Goal: Task Accomplishment & Management: Complete application form

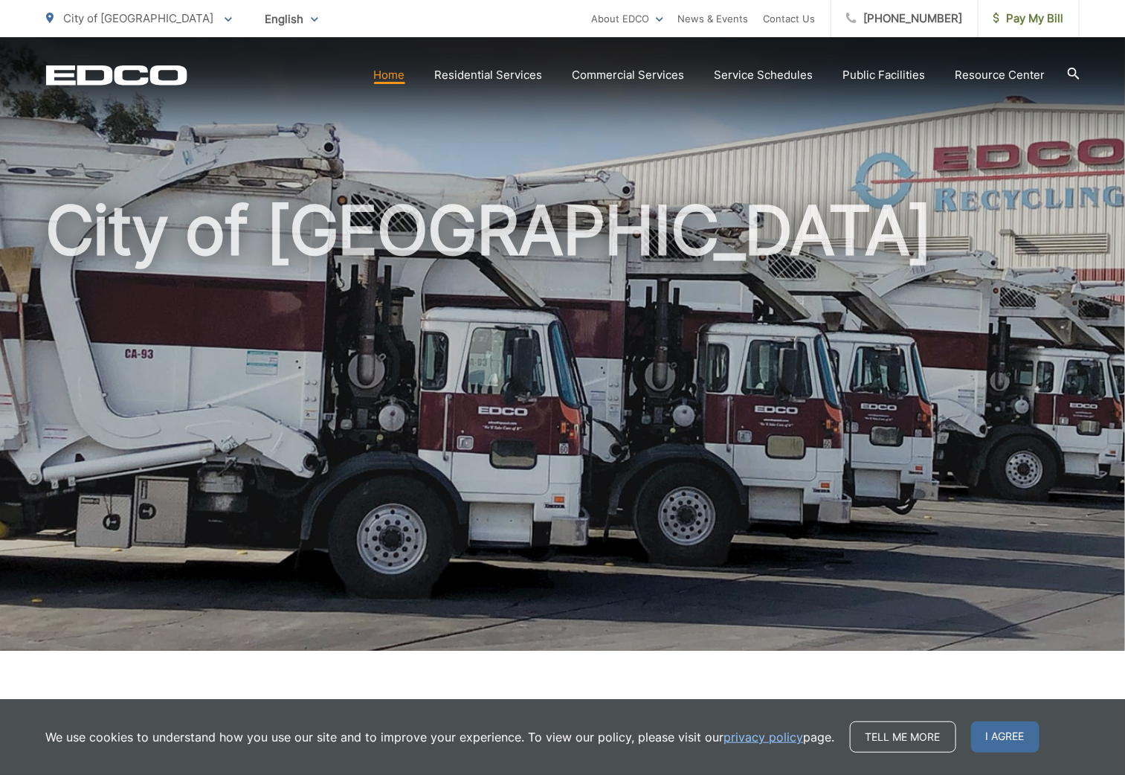
click at [390, 77] on link "Home" at bounding box center [389, 75] width 31 height 18
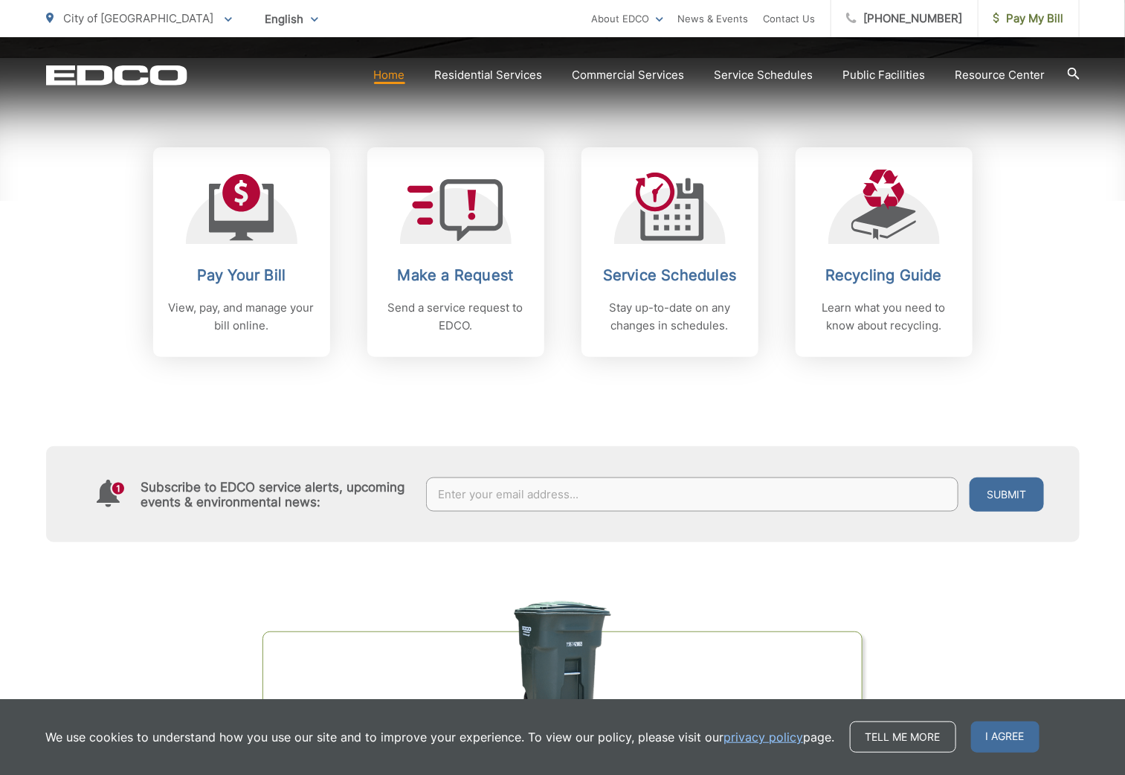
scroll to position [594, 0]
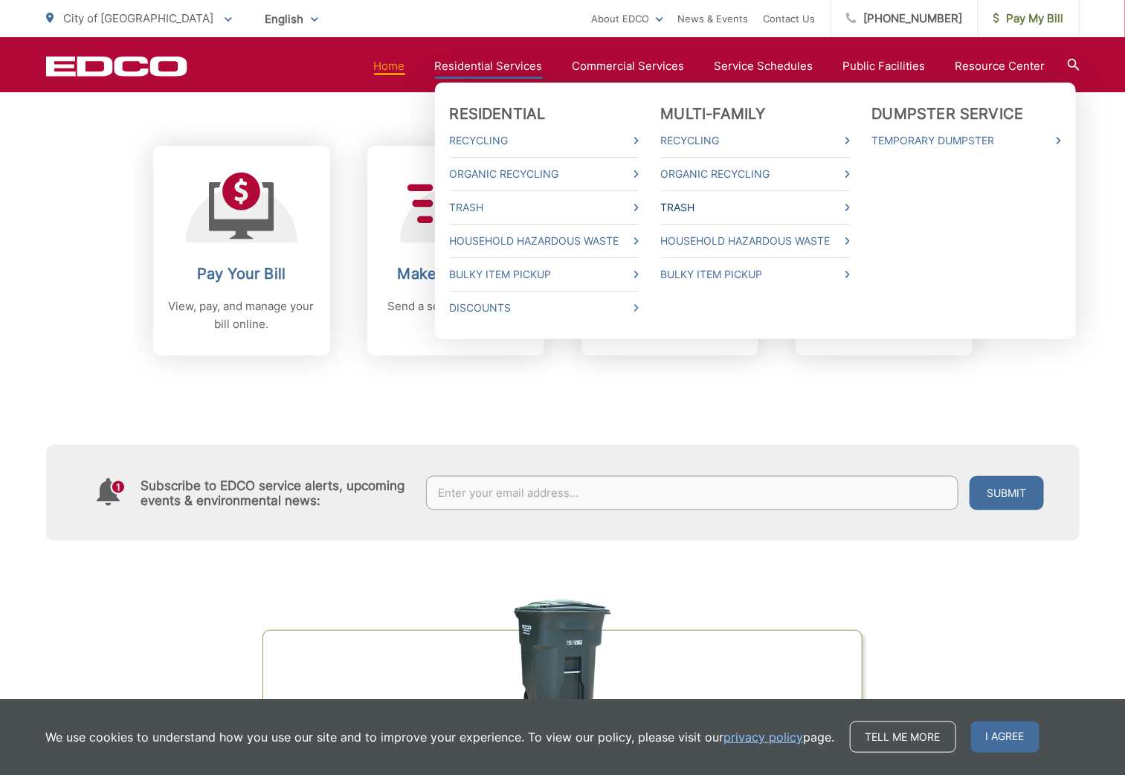
click at [687, 207] on link "Trash" at bounding box center [755, 208] width 189 height 18
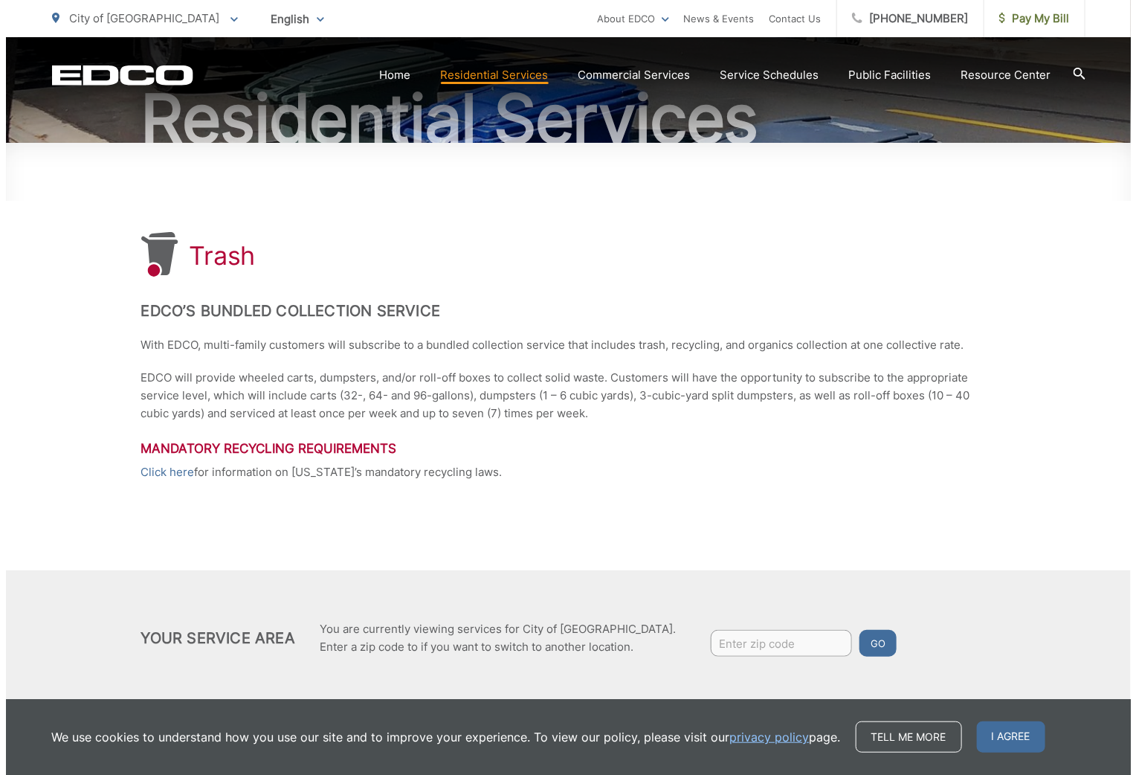
scroll to position [176, 0]
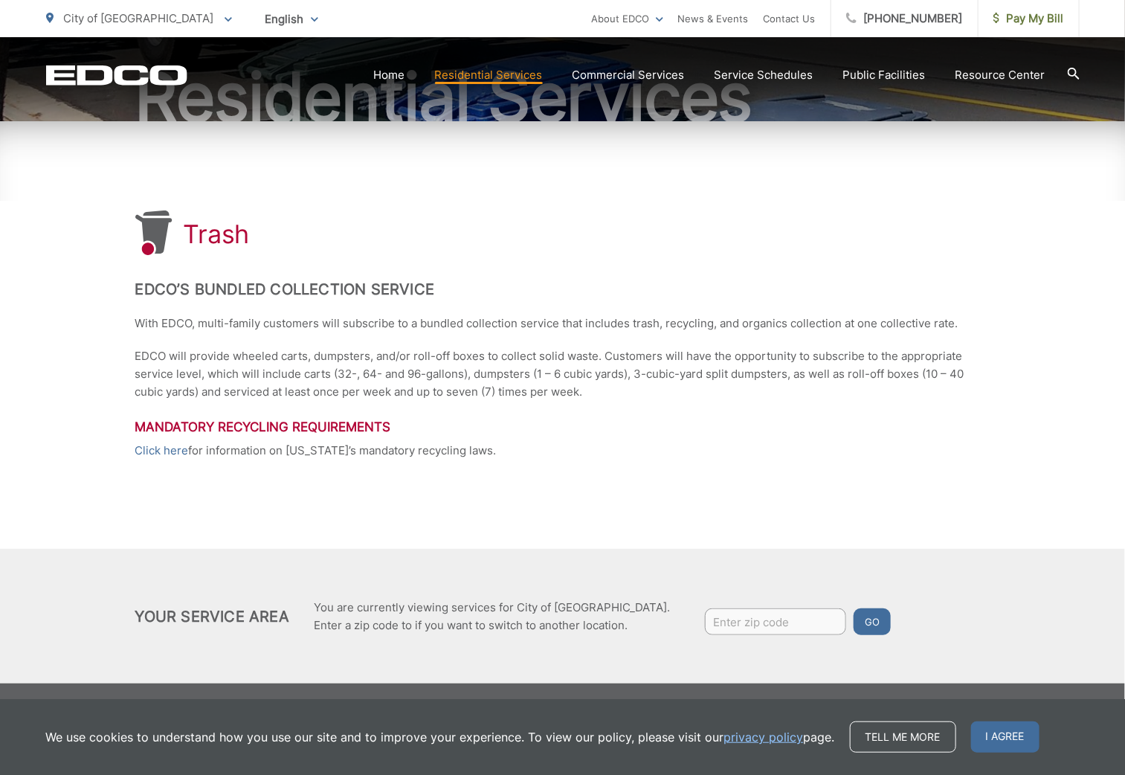
click at [705, 625] on input "Enter zip code" at bounding box center [775, 621] width 141 height 27
type input "92019"
click at [854, 619] on button "Go" at bounding box center [872, 621] width 37 height 27
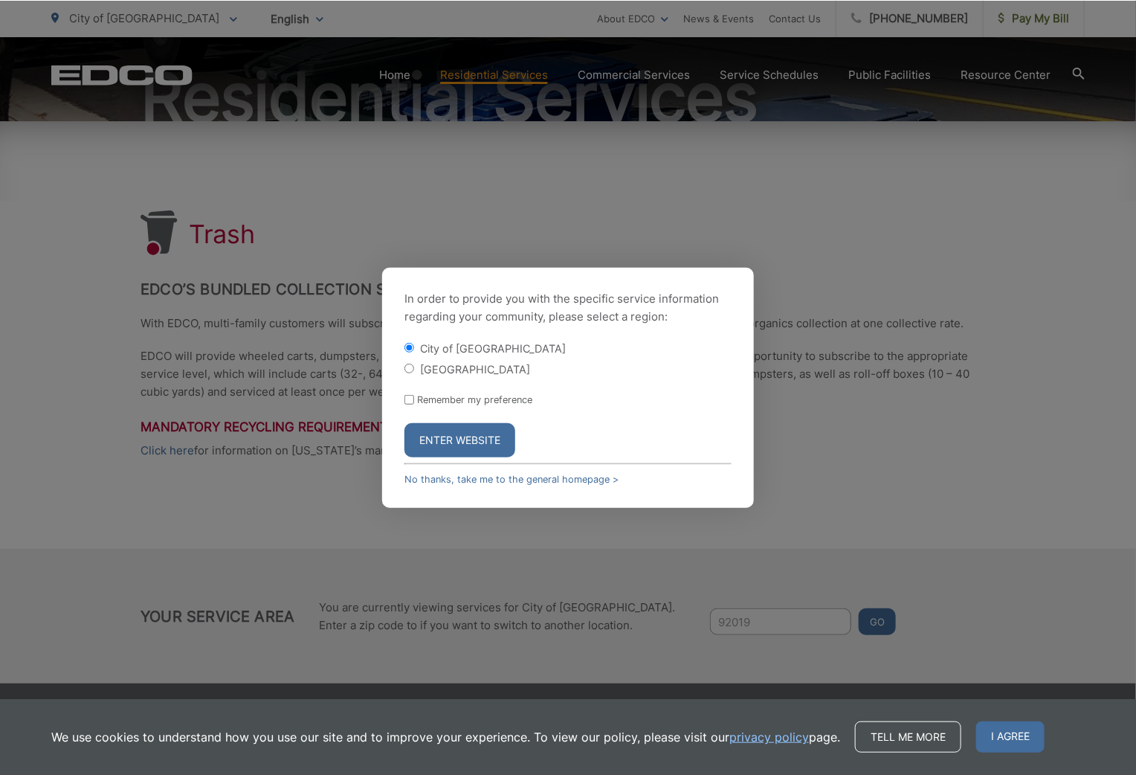
click at [409, 364] on input "El Cajon County" at bounding box center [410, 369] width 10 height 10
radio input "true"
click at [440, 437] on button "Enter Website" at bounding box center [460, 440] width 111 height 34
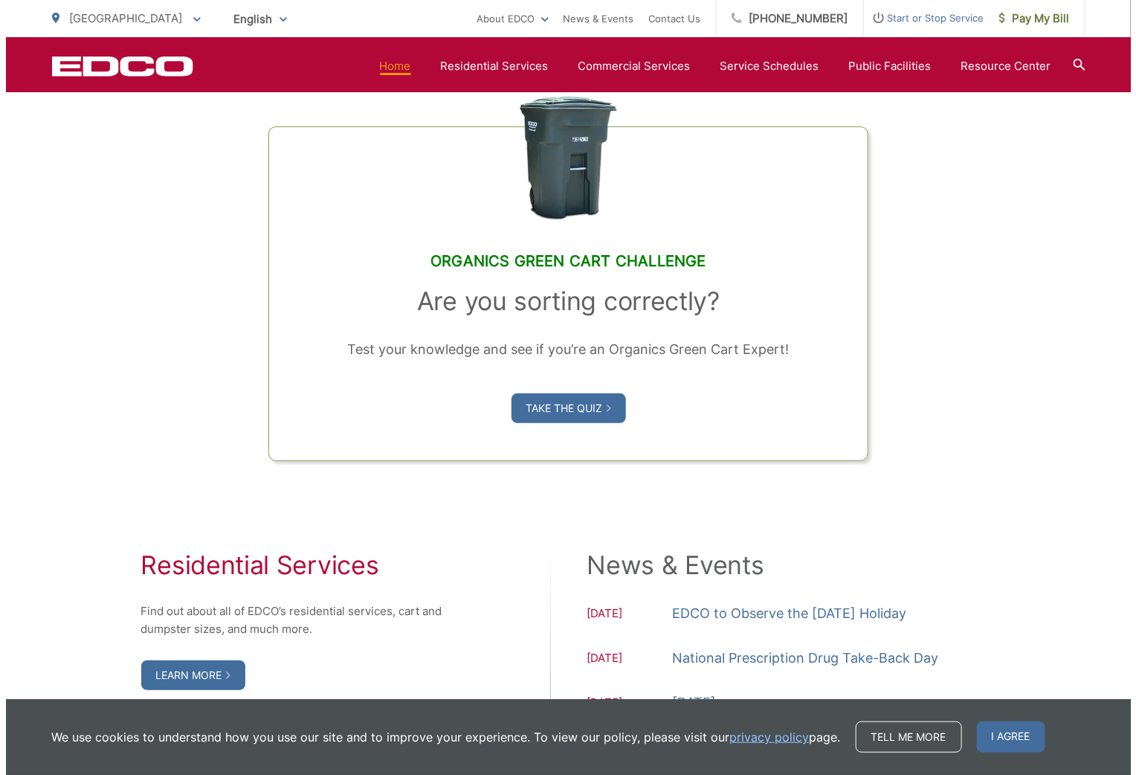
scroll to position [1115, 0]
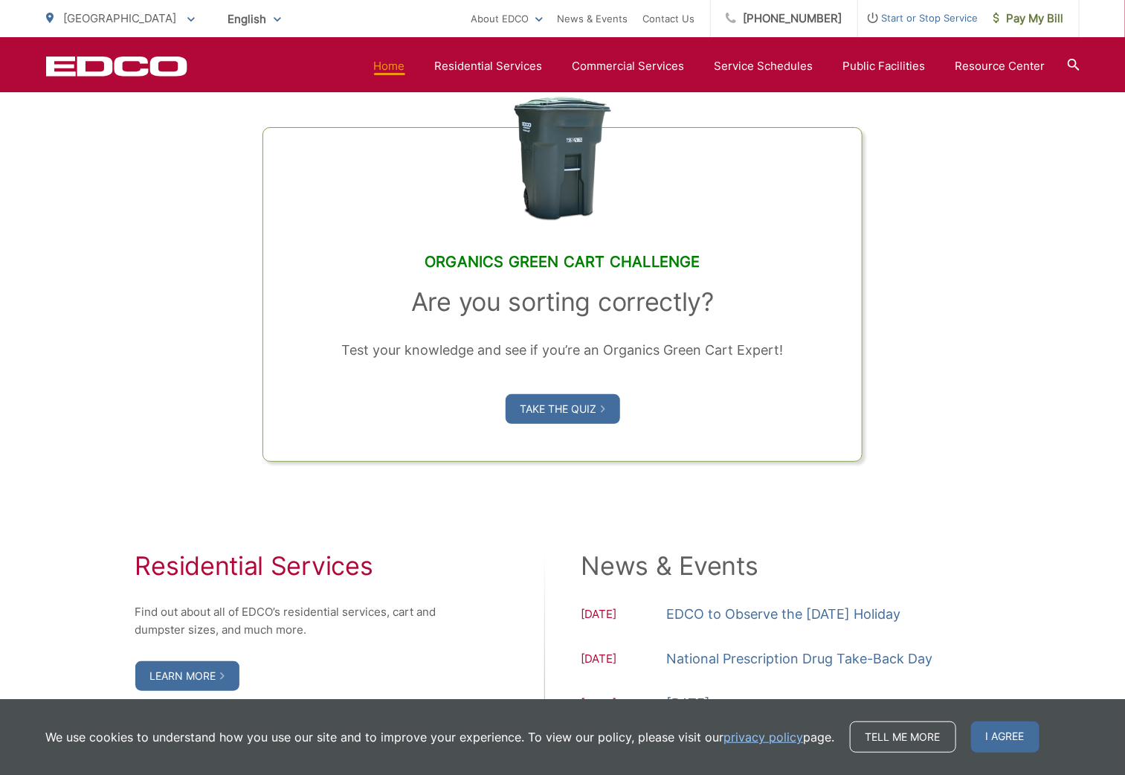
click at [910, 15] on span "Start or Stop Service" at bounding box center [918, 18] width 120 height 18
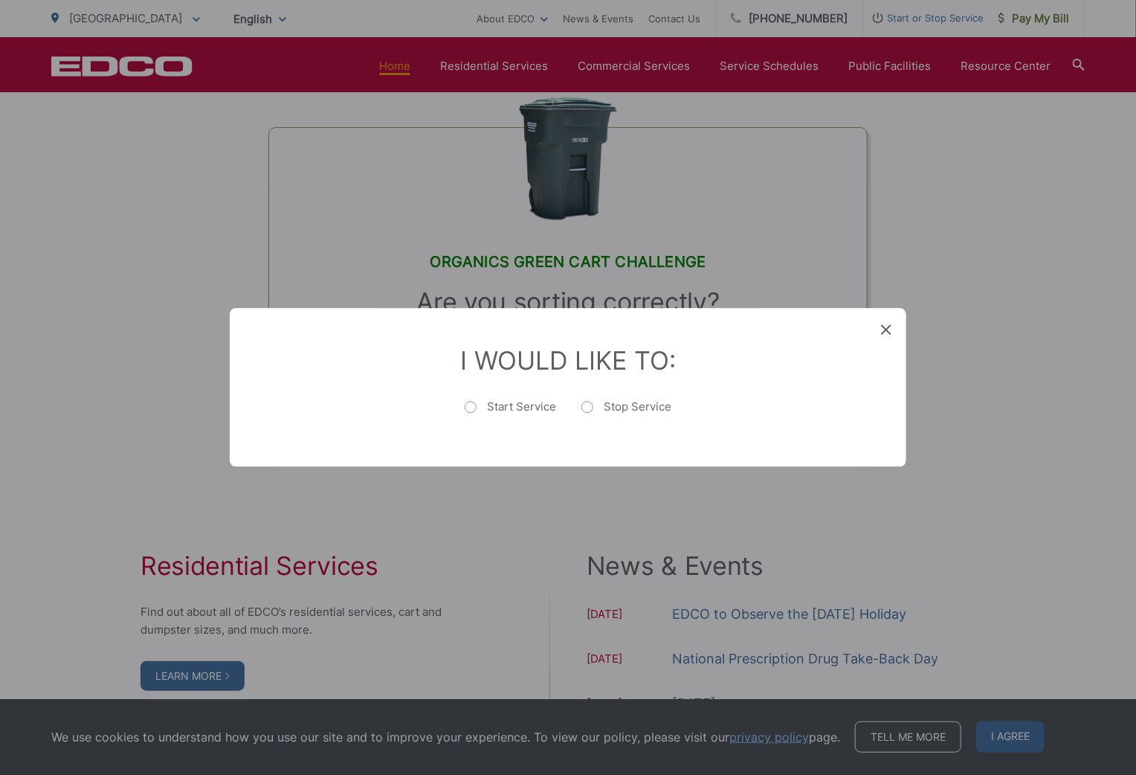
click at [475, 408] on label "Start Service" at bounding box center [510, 415] width 91 height 30
radio input "true"
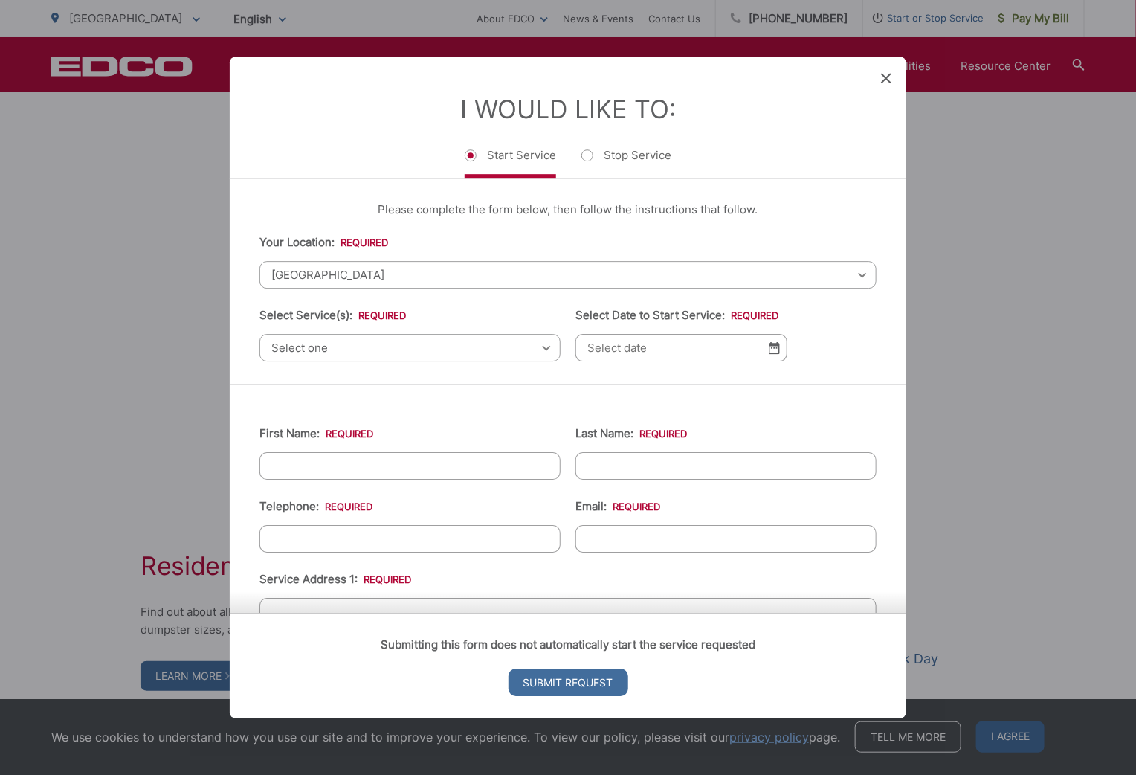
click at [413, 280] on span "[GEOGRAPHIC_DATA]" at bounding box center [568, 275] width 617 height 28
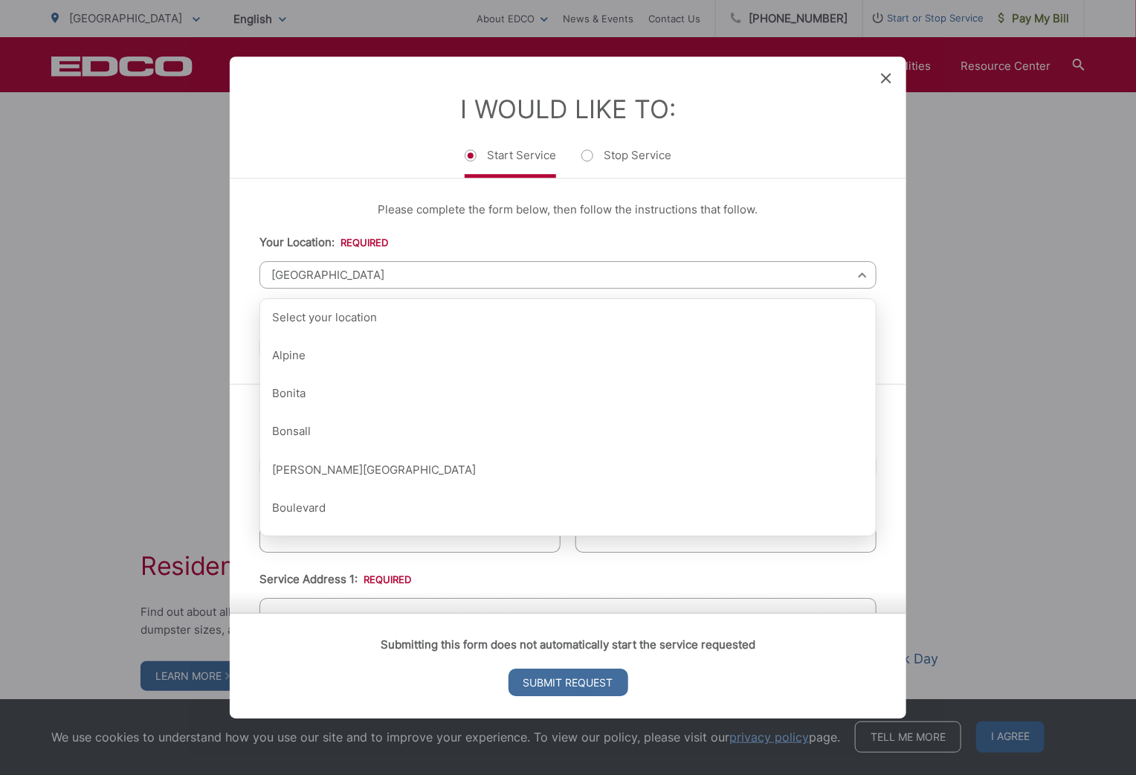
click at [337, 184] on div "Please complete the form below, then follow the instructions that follow. Your …" at bounding box center [568, 281] width 677 height 205
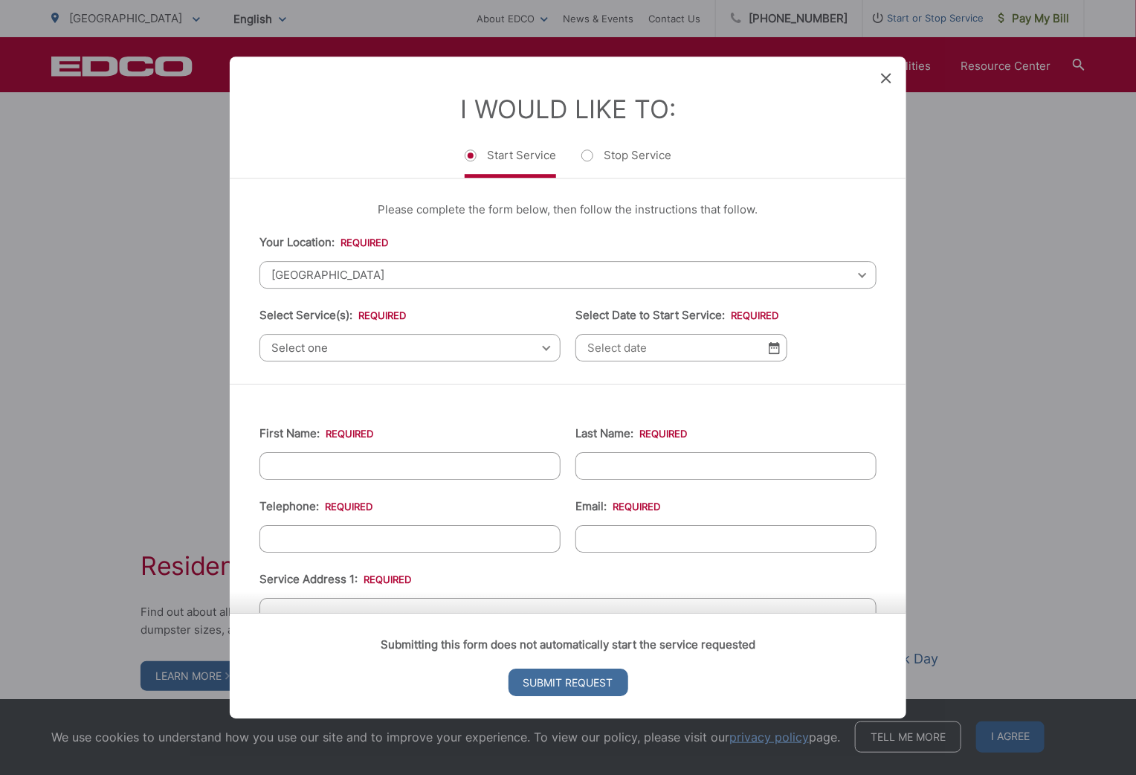
click at [347, 345] on span "Select one" at bounding box center [410, 348] width 301 height 28
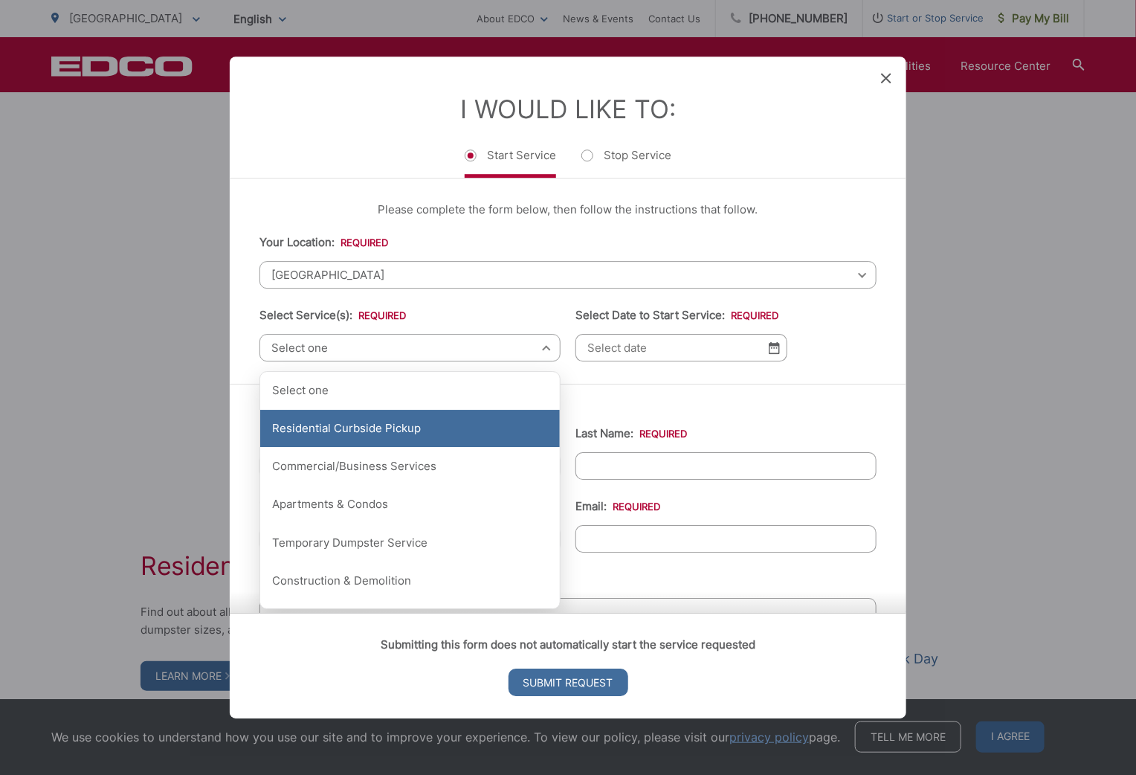
click at [341, 428] on div "Residential Curbside Pickup" at bounding box center [410, 428] width 300 height 37
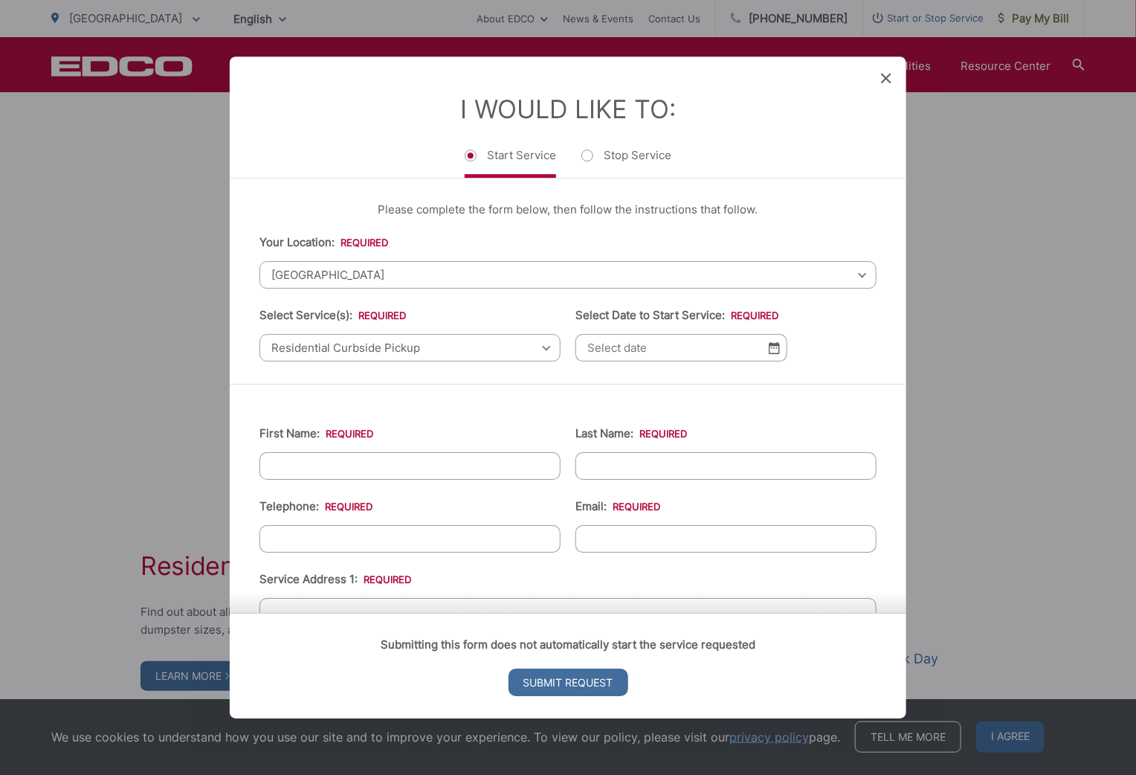
click at [640, 344] on input "Select Date to Start Service: *" at bounding box center [682, 348] width 212 height 28
click at [773, 348] on img at bounding box center [774, 347] width 11 height 13
click at [769, 346] on img at bounding box center [774, 347] width 11 height 13
click at [577, 346] on input "Select Date to Start Service: *" at bounding box center [682, 348] width 212 height 28
click at [603, 346] on input "Select Date to Start Service: *" at bounding box center [682, 348] width 212 height 28
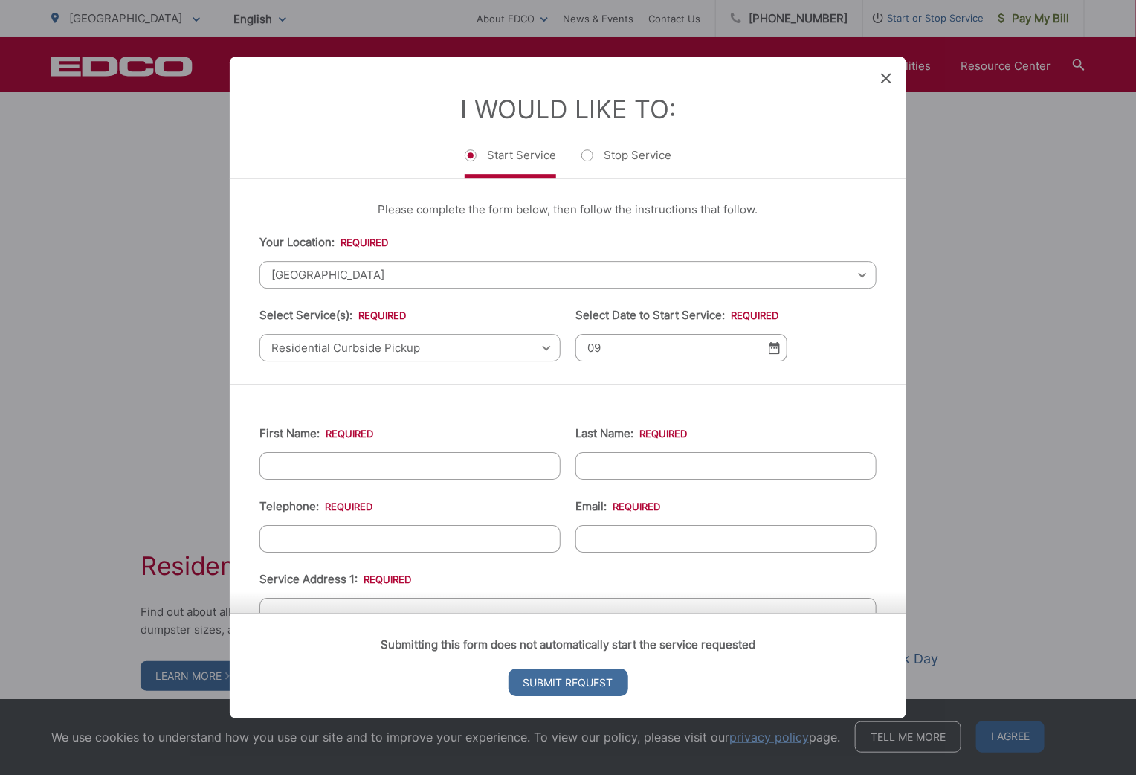
type input "09"
click at [769, 344] on img at bounding box center [774, 347] width 11 height 13
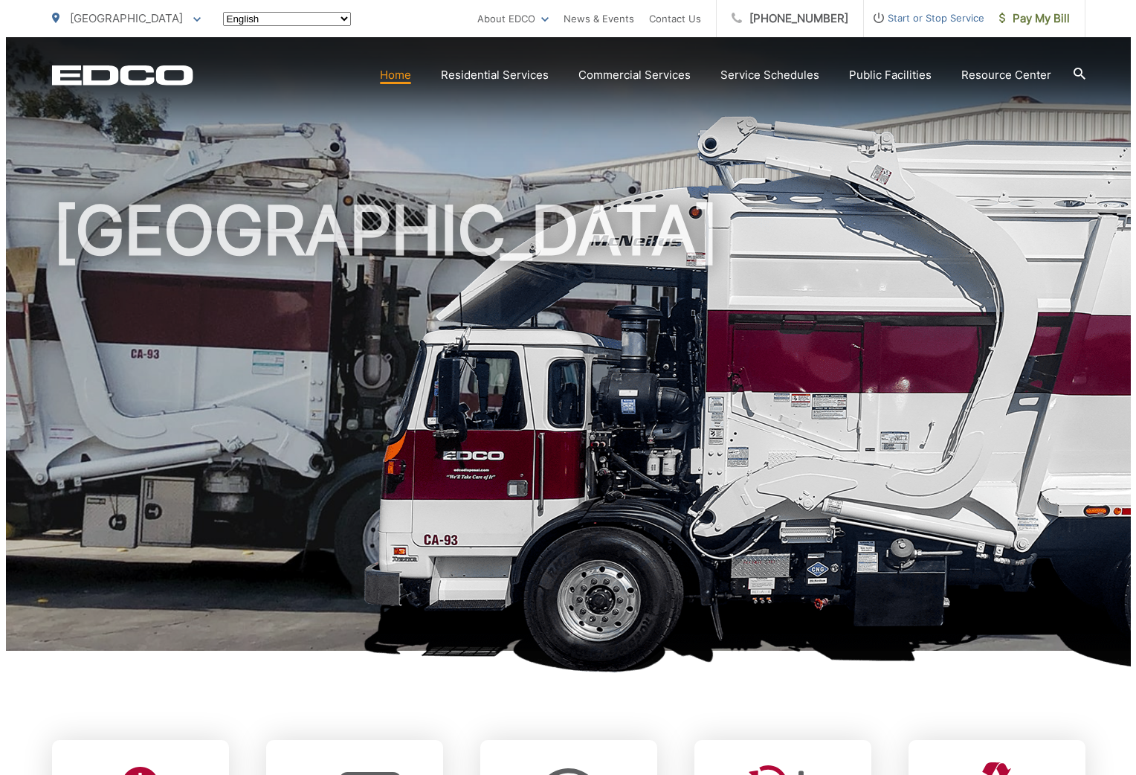
scroll to position [1115, 0]
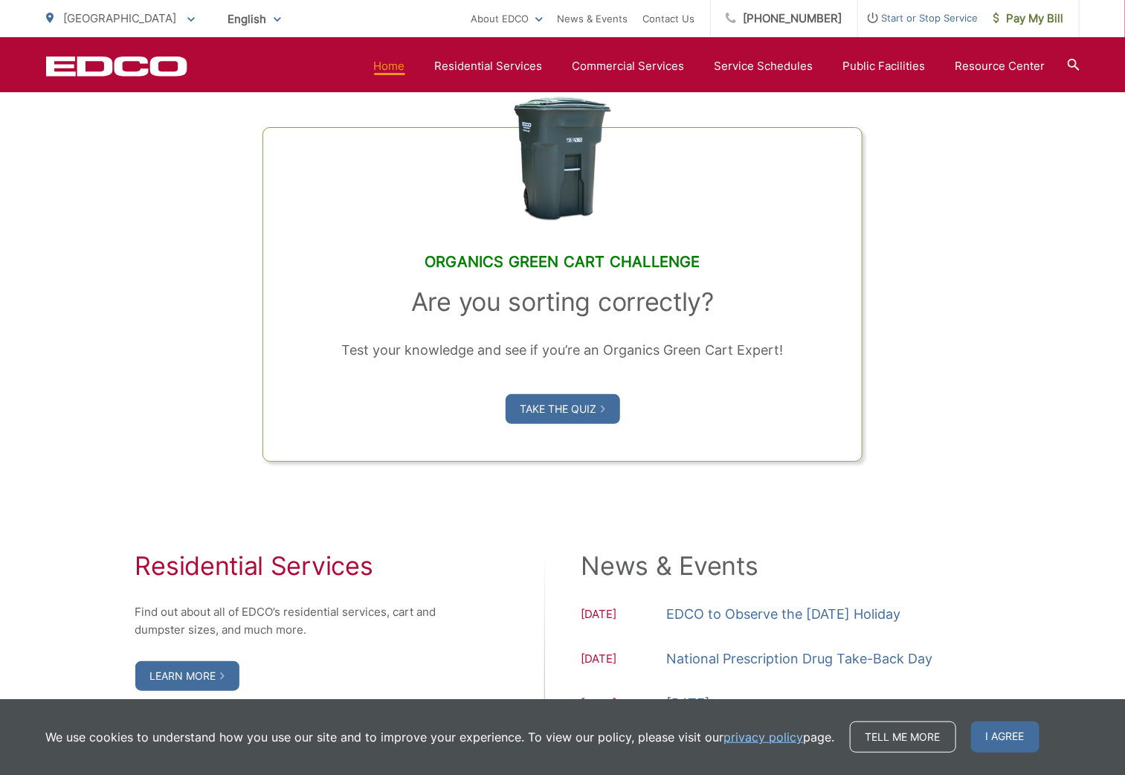
click at [907, 19] on span "Start or Stop Service" at bounding box center [918, 18] width 120 height 18
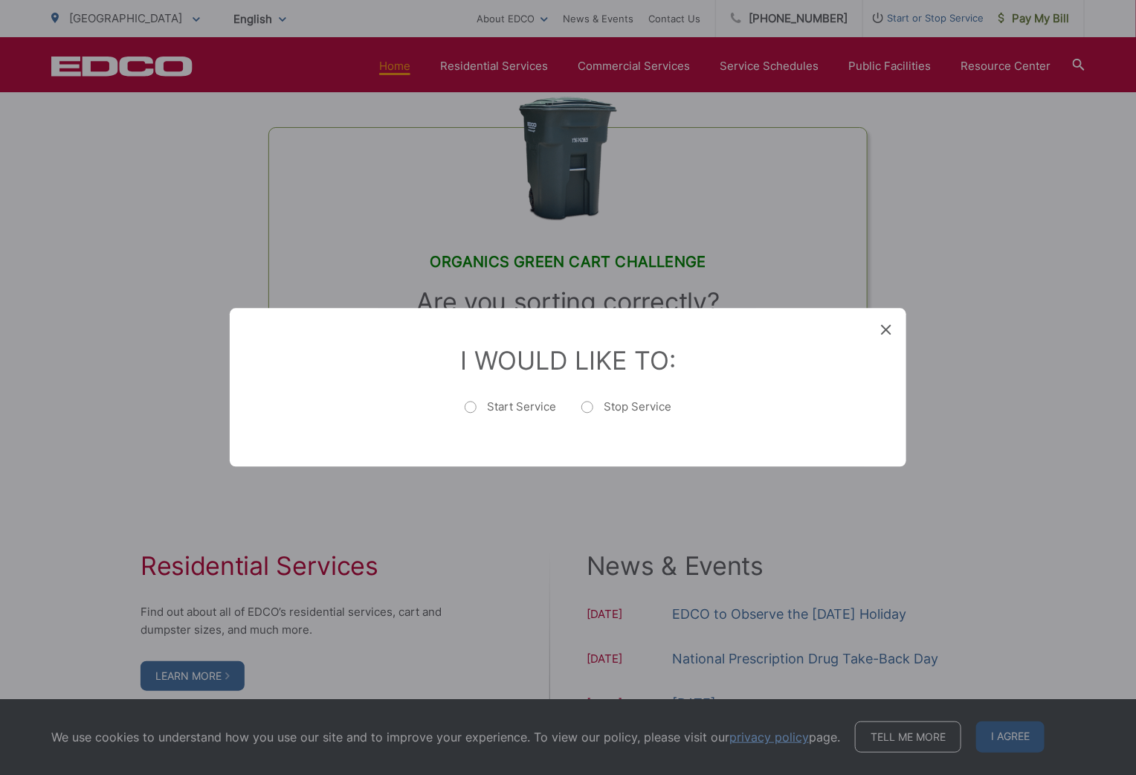
click at [473, 407] on label "Start Service" at bounding box center [510, 415] width 91 height 30
radio input "true"
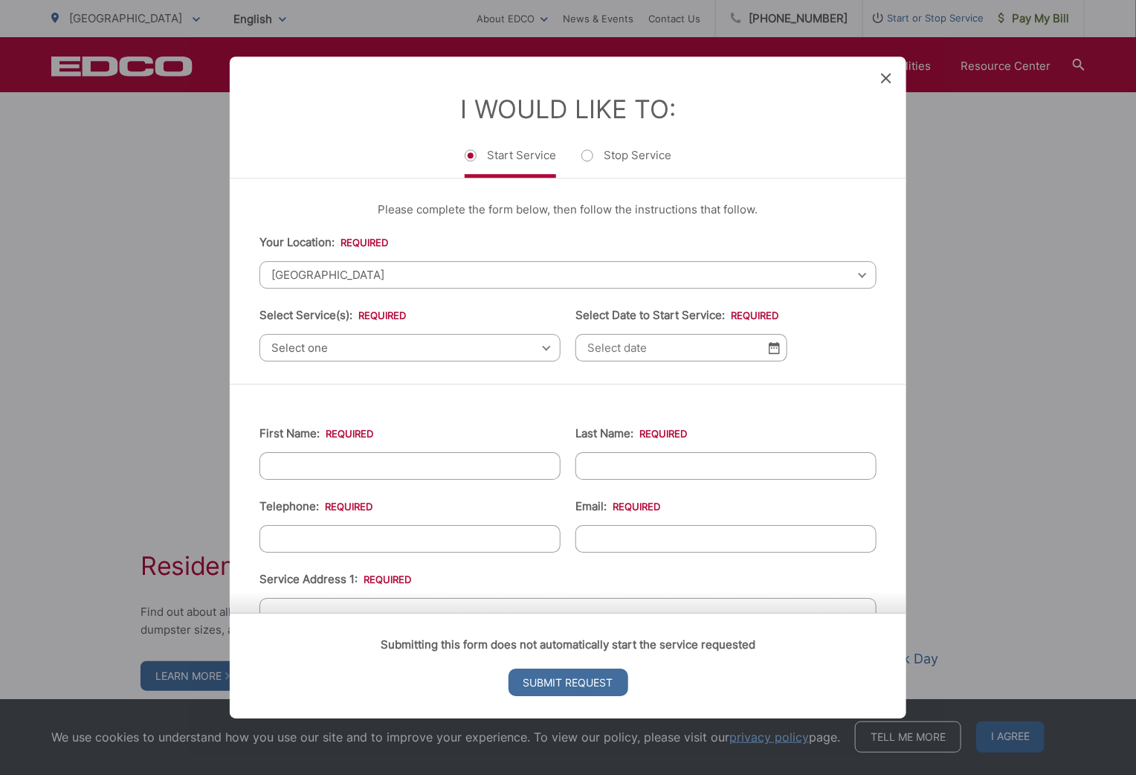
click at [376, 347] on span "Select one" at bounding box center [410, 348] width 301 height 28
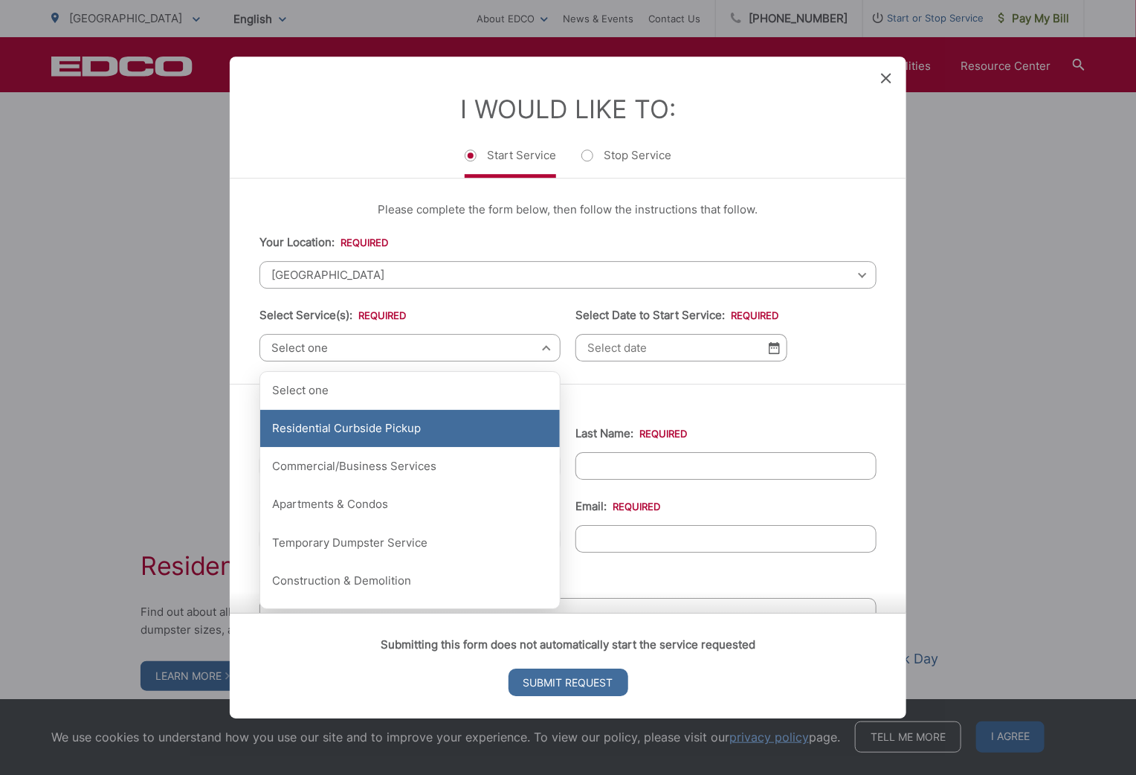
click at [364, 433] on div "Residential Curbside Pickup" at bounding box center [410, 428] width 300 height 37
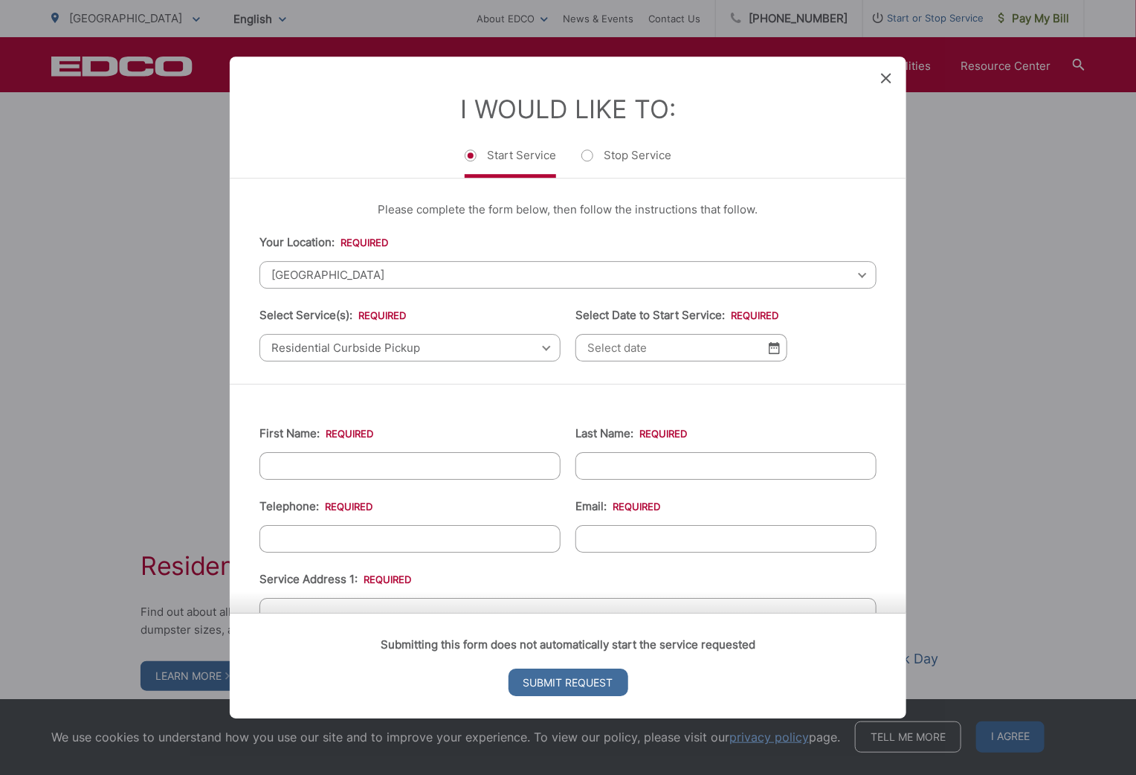
click at [649, 350] on input "Select Date to Start Service: *" at bounding box center [682, 348] width 212 height 28
click at [769, 344] on img at bounding box center [774, 347] width 11 height 13
type input "09022025"
click at [357, 466] on input "First Name: *" at bounding box center [410, 466] width 301 height 28
type input "Ciaran"
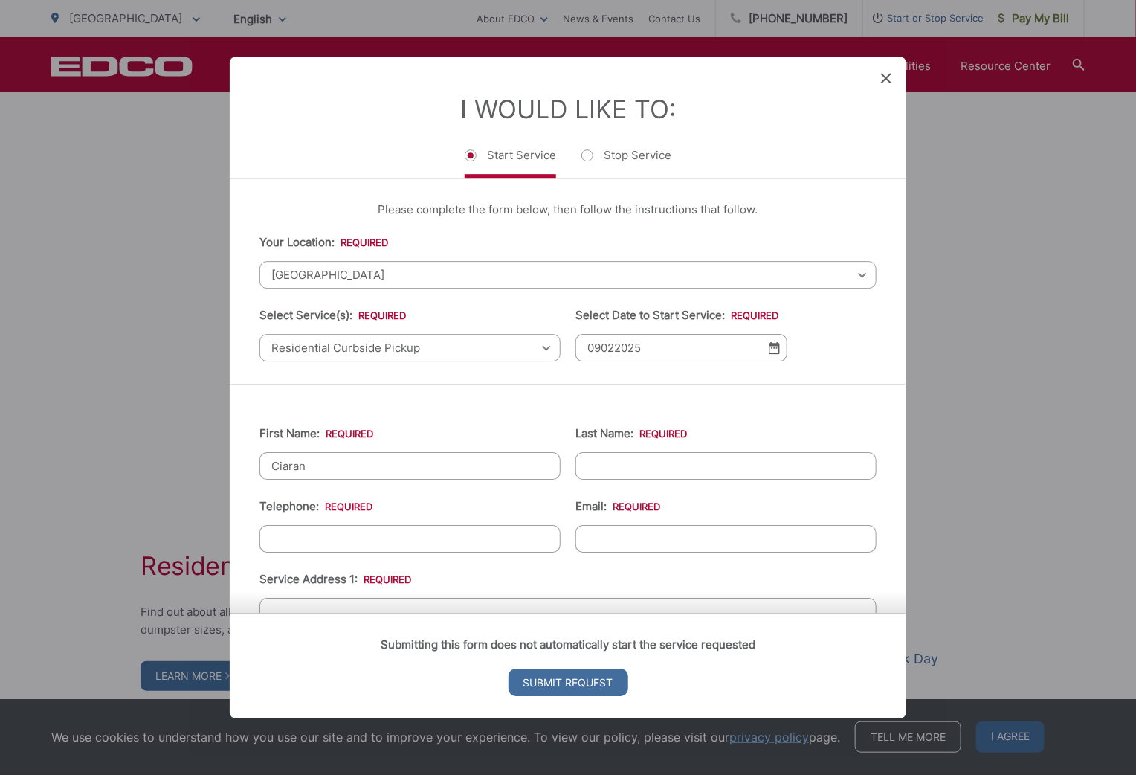
type input "Thornton"
type input "6193681696"
type input "ciaranthornton@gmail.com"
type input "725 Saint George Drive"
type input "El Cajon"
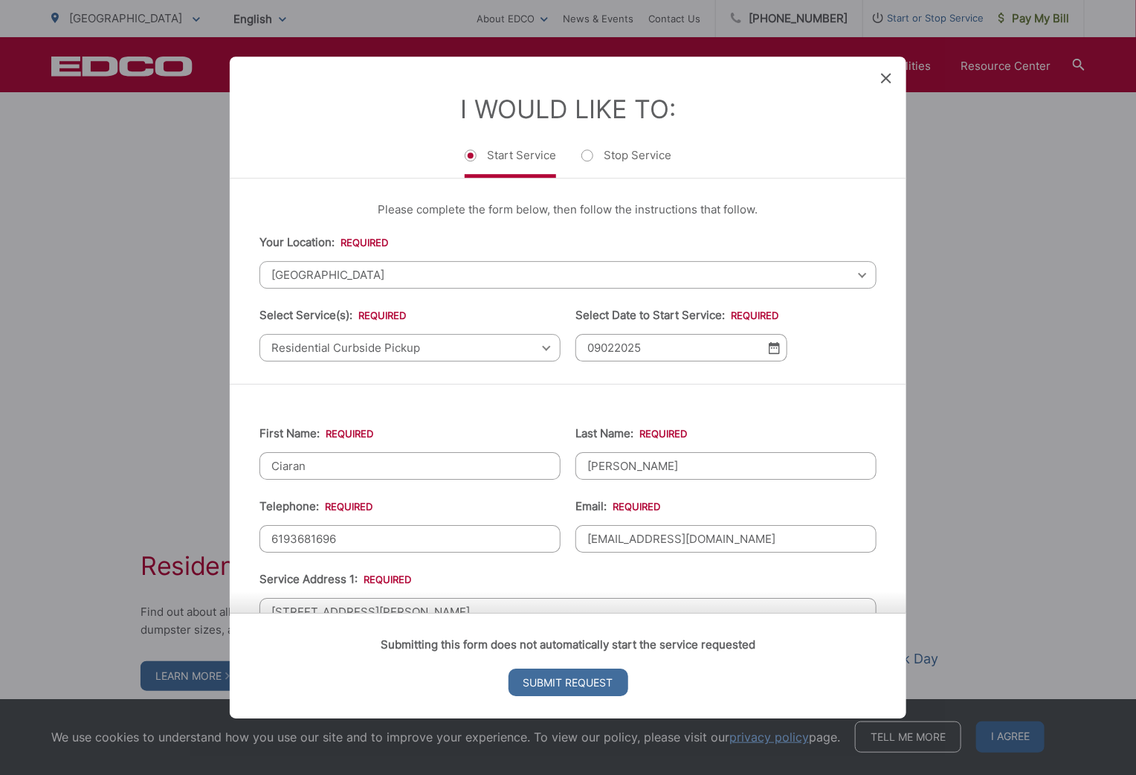
type input "92019"
type input "(619) 368-1696"
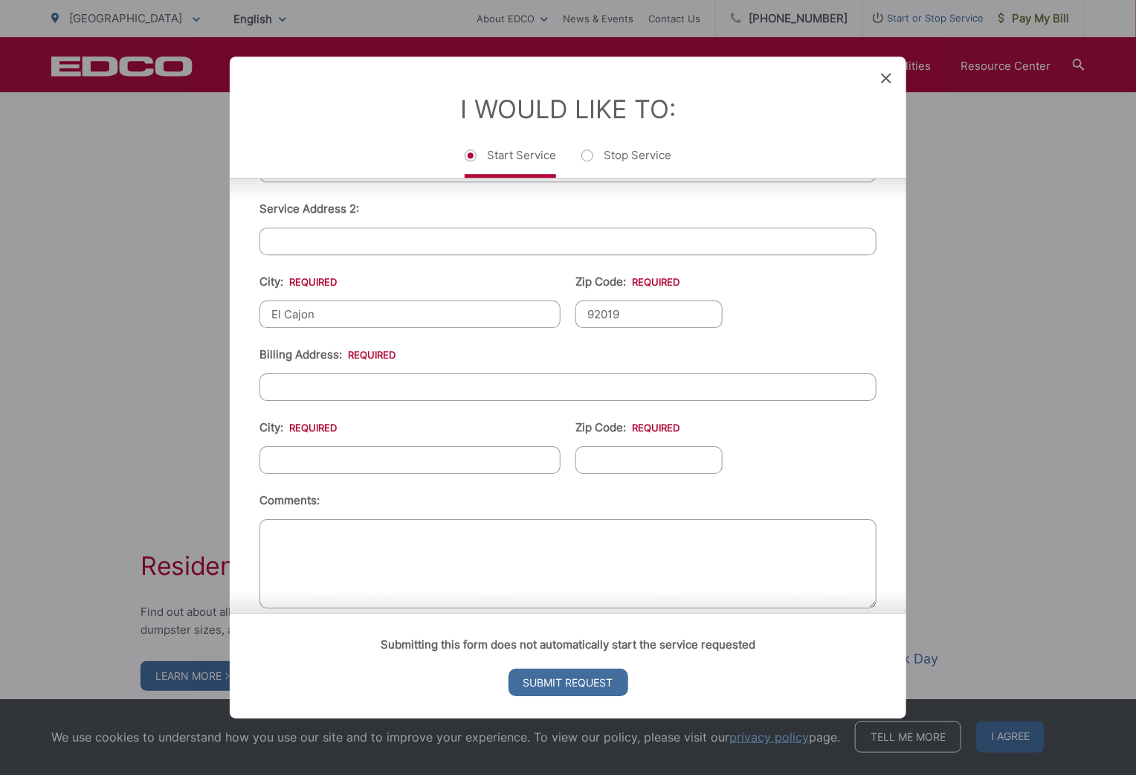
scroll to position [446, 0]
click at [404, 386] on input "Billing Address: *" at bounding box center [568, 384] width 617 height 28
type input "764 Lingel Drive"
type input "El Cajon"
type input "92019"
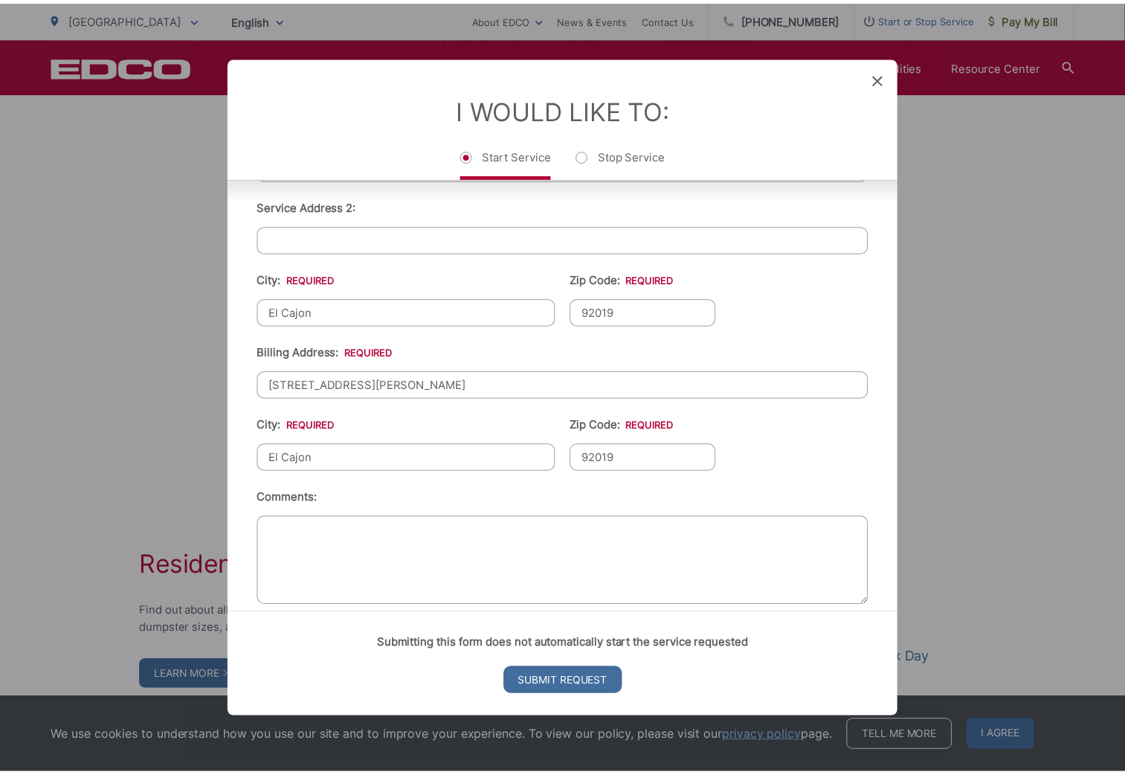
scroll to position [455, 0]
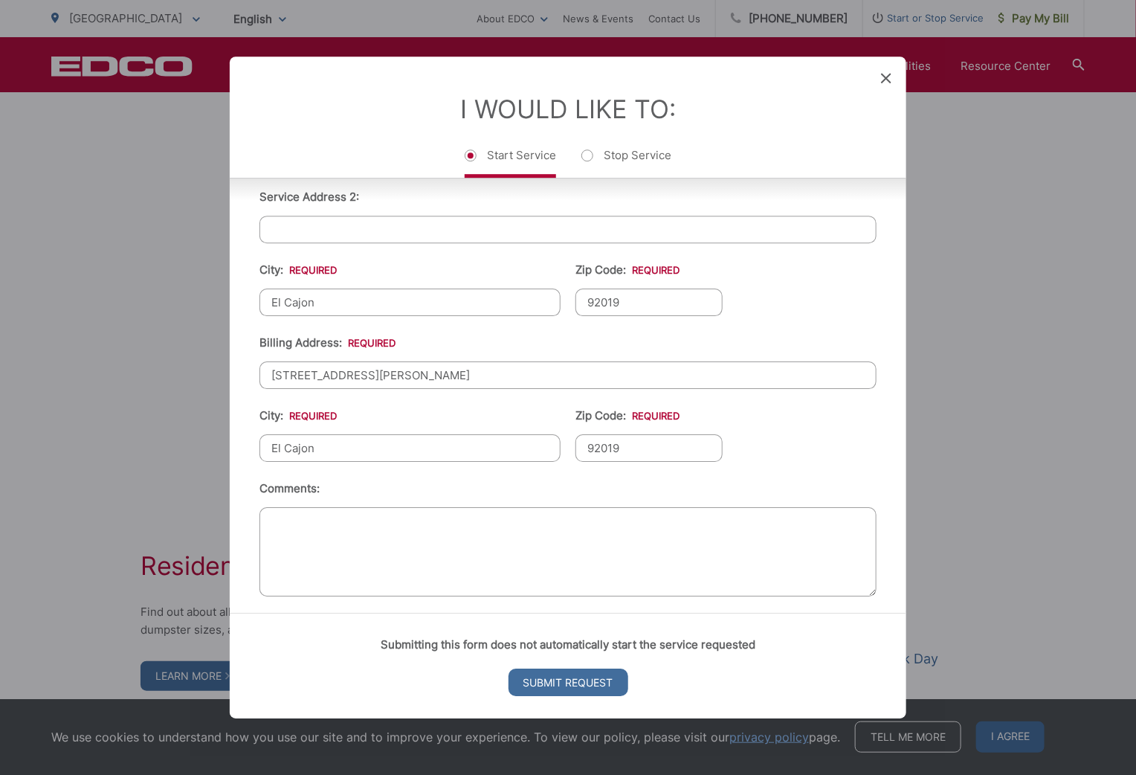
click at [888, 79] on icon at bounding box center [886, 78] width 10 height 10
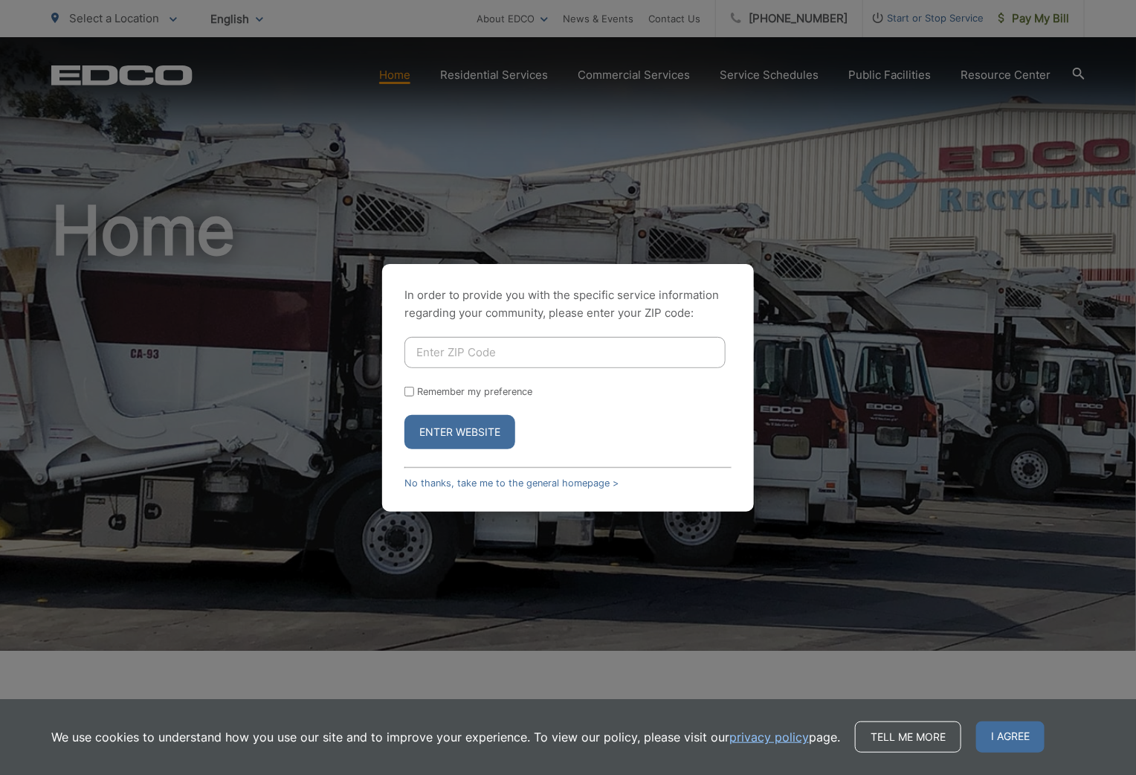
click at [460, 358] on input "Enter ZIP Code" at bounding box center [565, 352] width 321 height 31
type input "92019"
click at [438, 428] on button "Enter Website" at bounding box center [460, 432] width 111 height 34
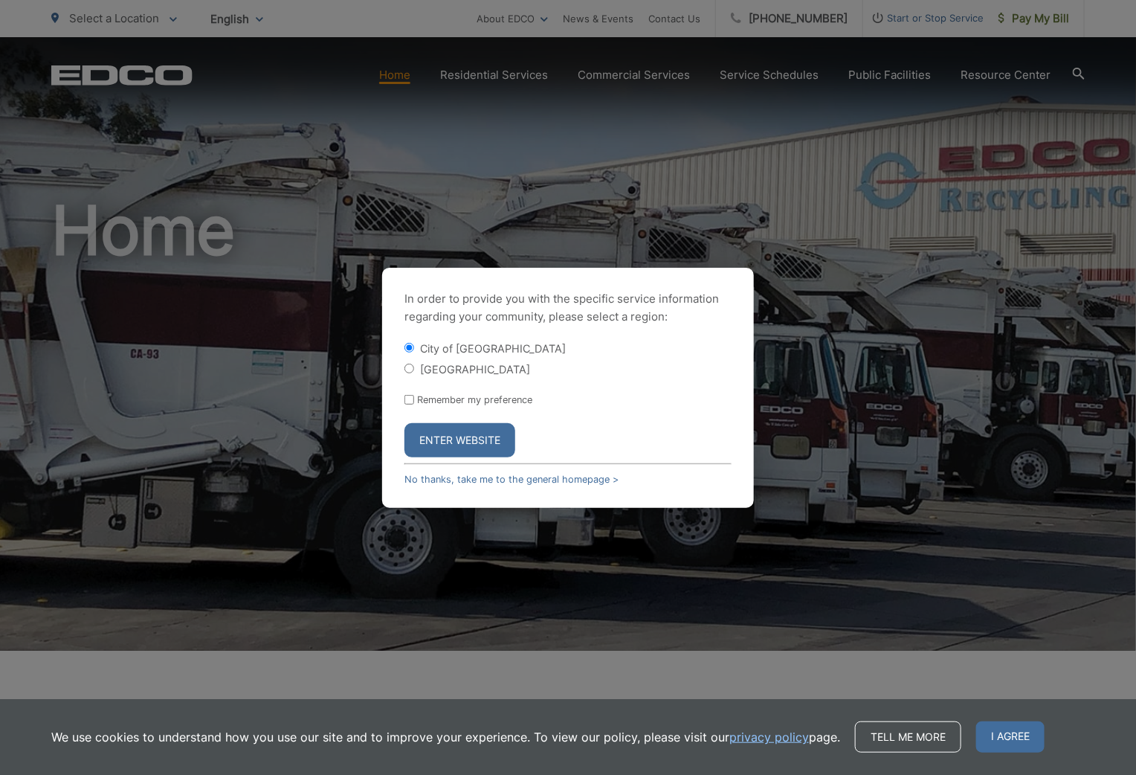
click at [413, 368] on input "[GEOGRAPHIC_DATA]" at bounding box center [410, 369] width 10 height 10
radio input "true"
click at [447, 437] on button "Enter Website" at bounding box center [460, 440] width 111 height 34
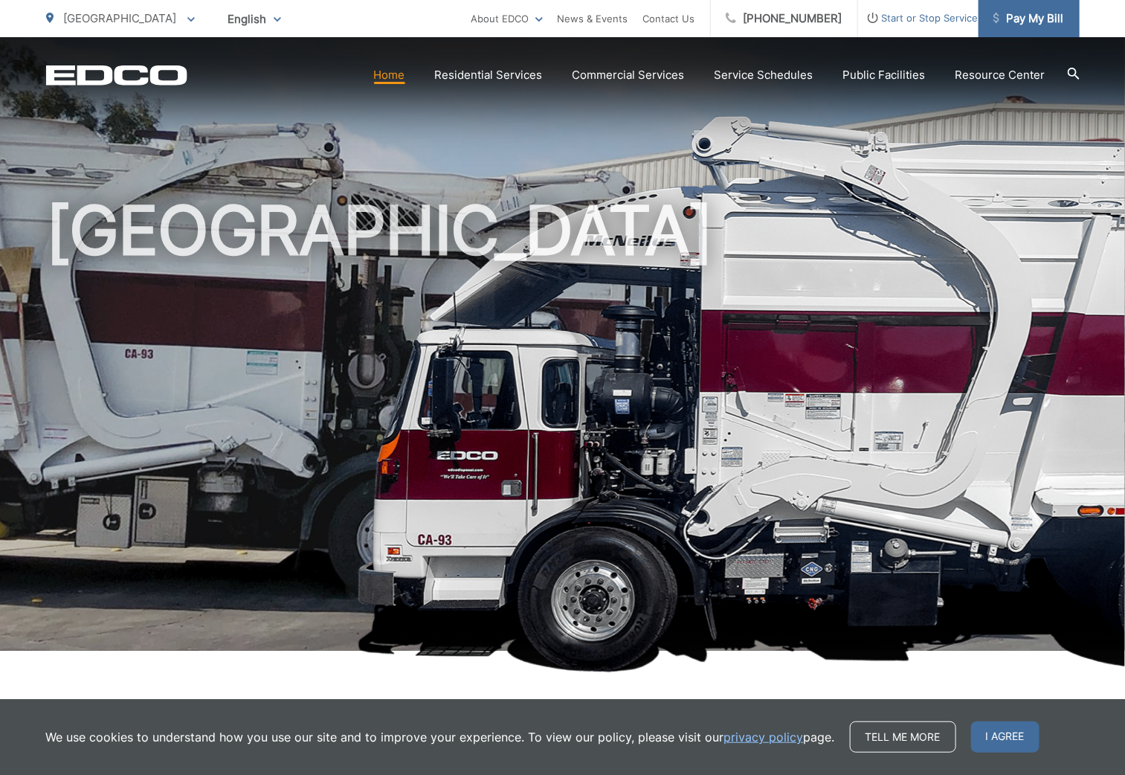
click at [1024, 19] on span "Pay My Bill" at bounding box center [1029, 19] width 71 height 18
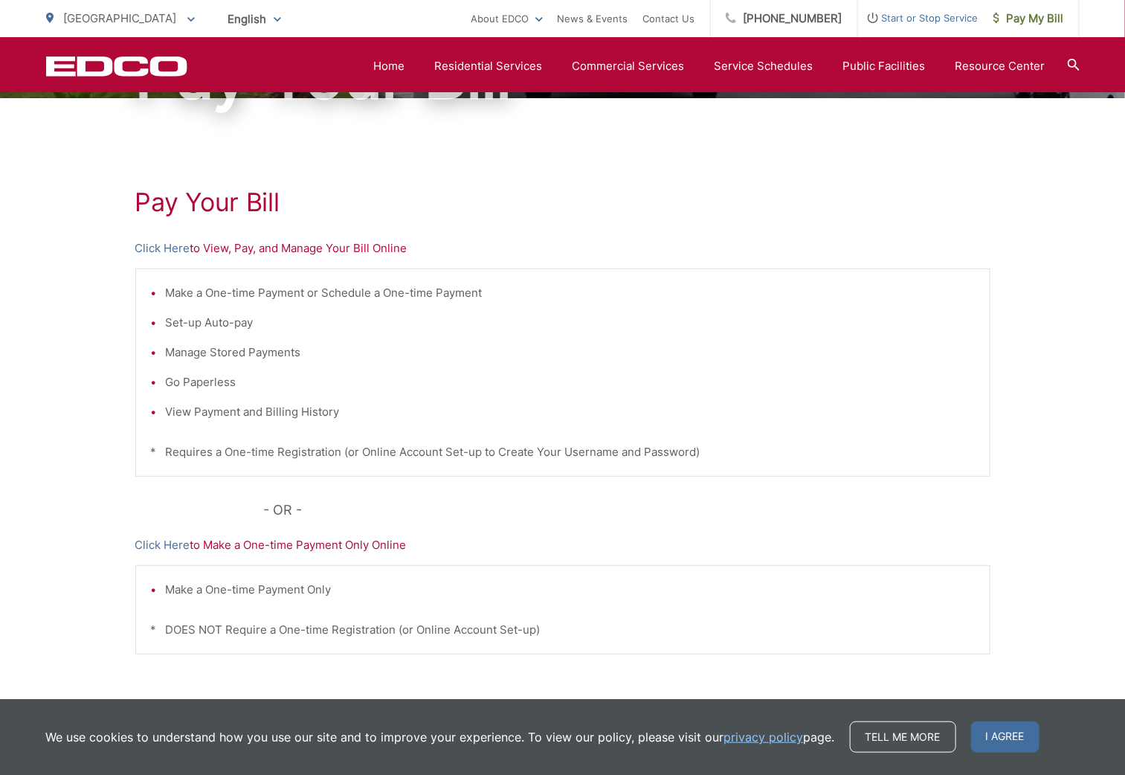
scroll to position [133, 0]
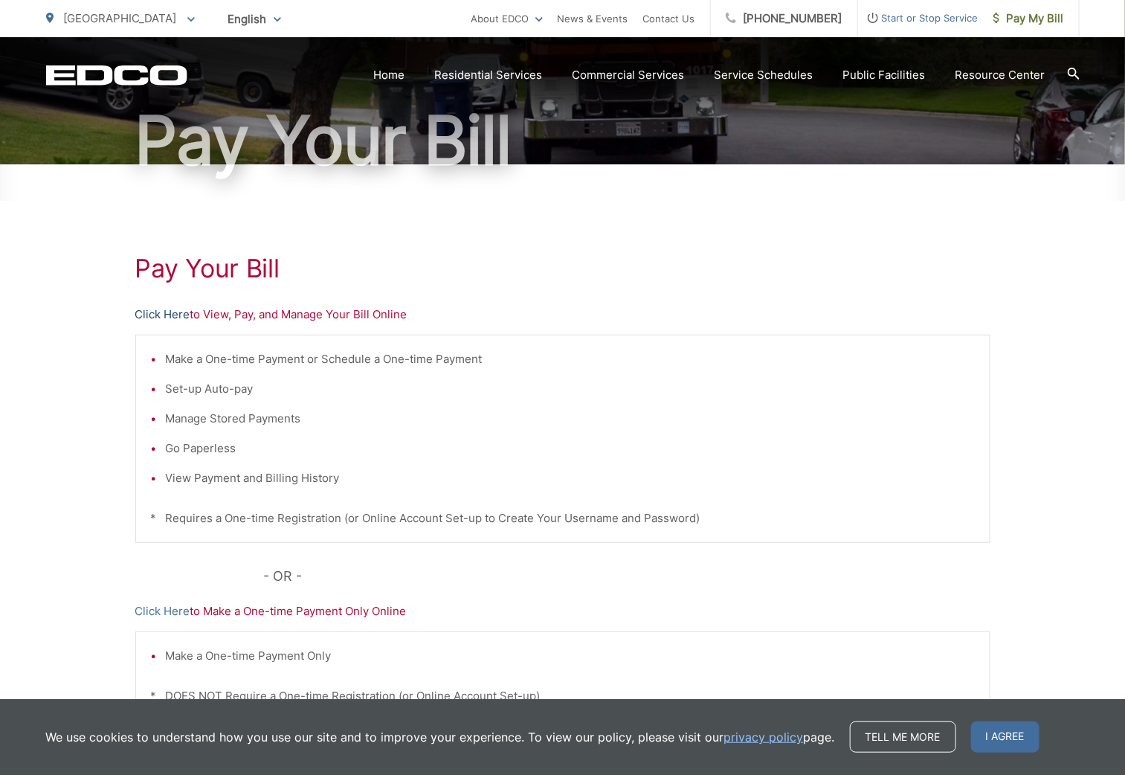
click at [147, 317] on link "Click Here" at bounding box center [162, 315] width 55 height 18
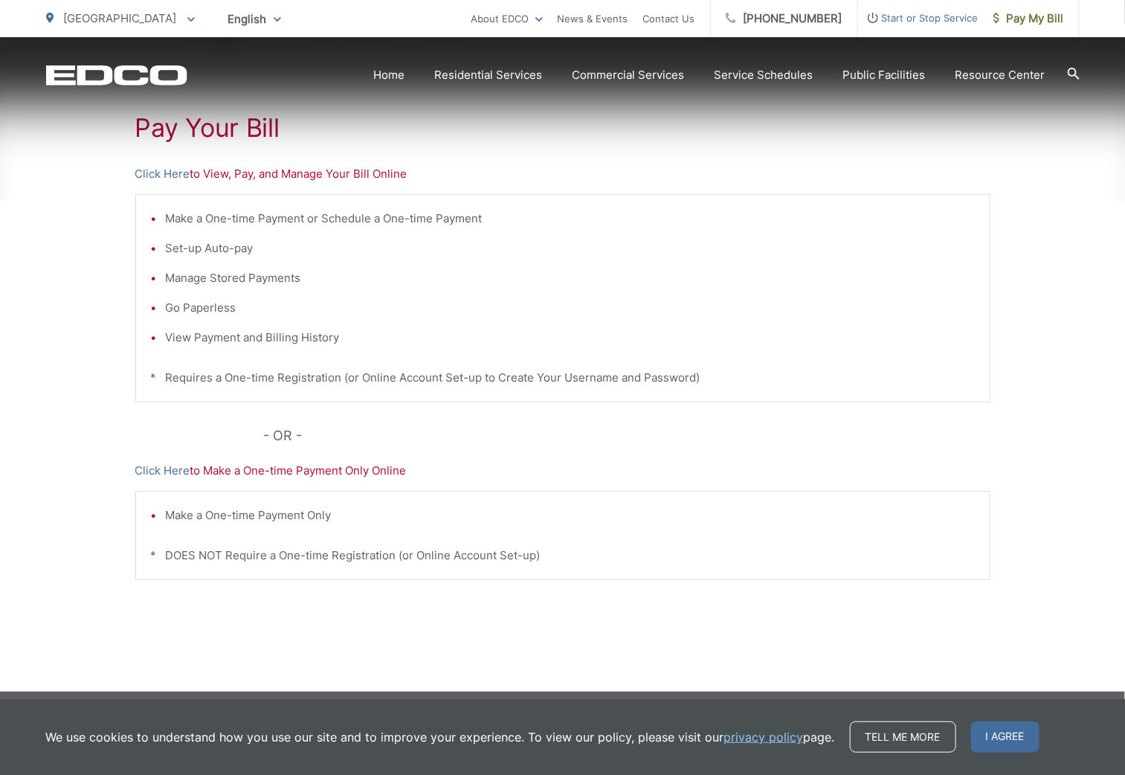
scroll to position [282, 0]
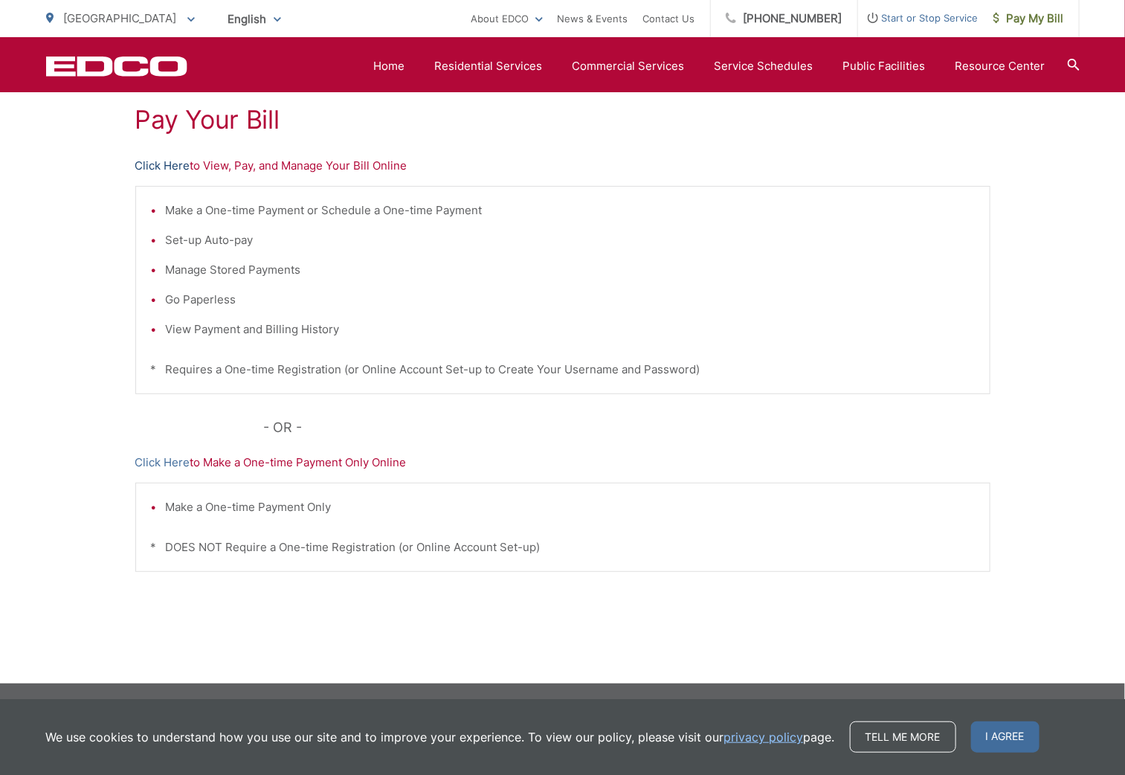
click at [162, 167] on link "Click Here" at bounding box center [162, 166] width 55 height 18
